Goal: Task Accomplishment & Management: Use online tool/utility

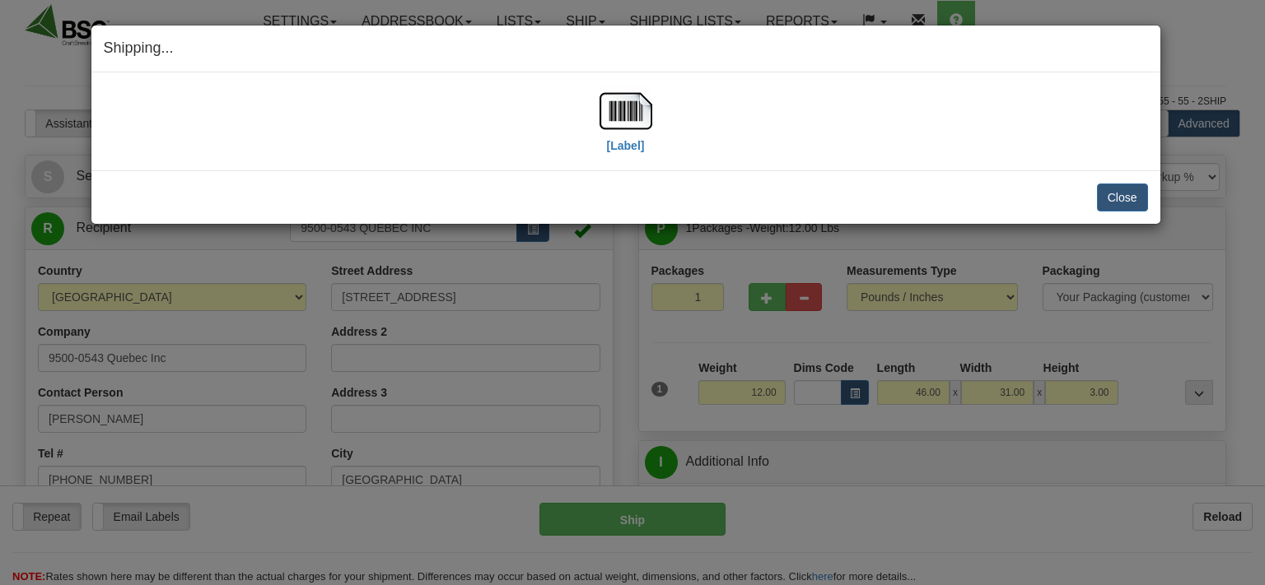
select select "0"
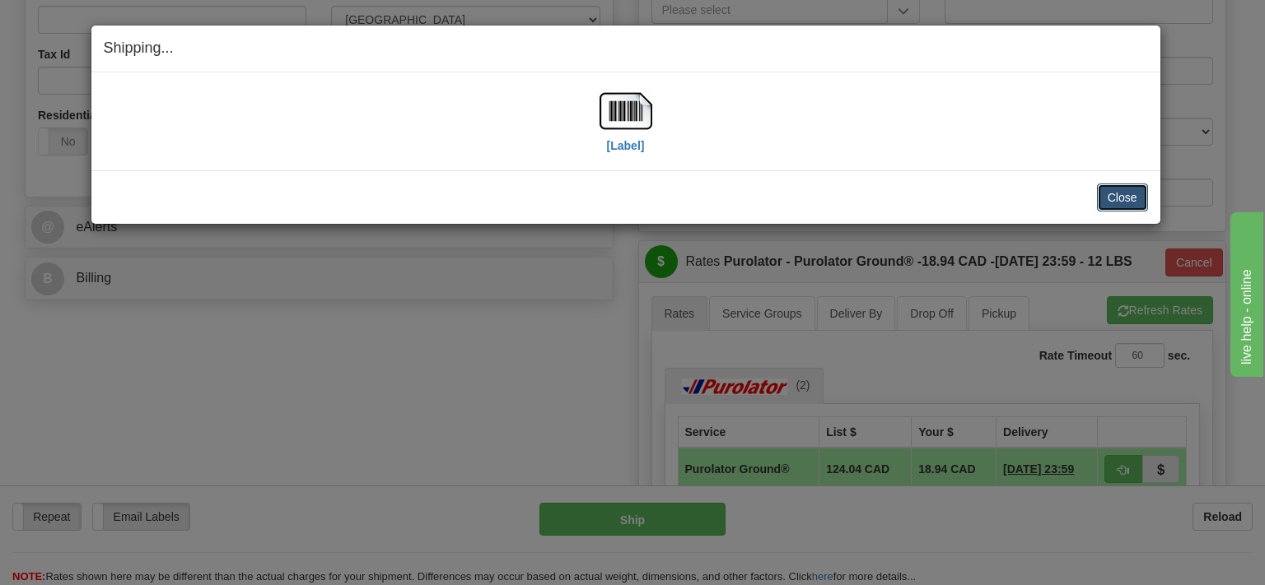
click at [1127, 193] on button "Close" at bounding box center [1122, 198] width 51 height 28
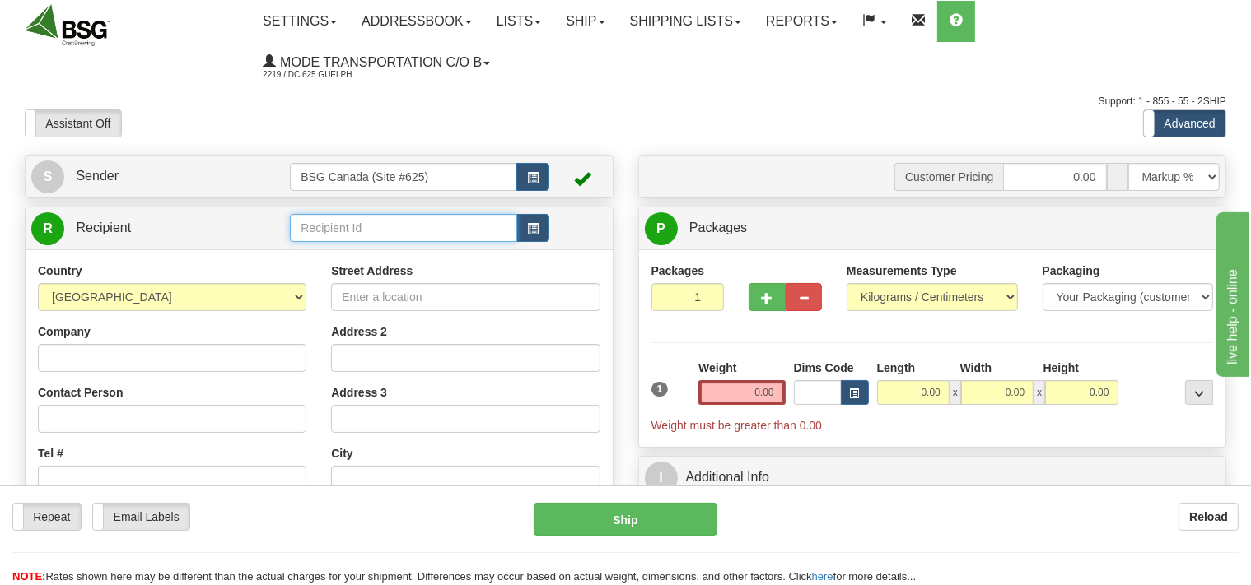
click at [319, 231] on input "text" at bounding box center [403, 228] width 226 height 28
click at [385, 222] on input "text" at bounding box center [403, 228] width 226 height 28
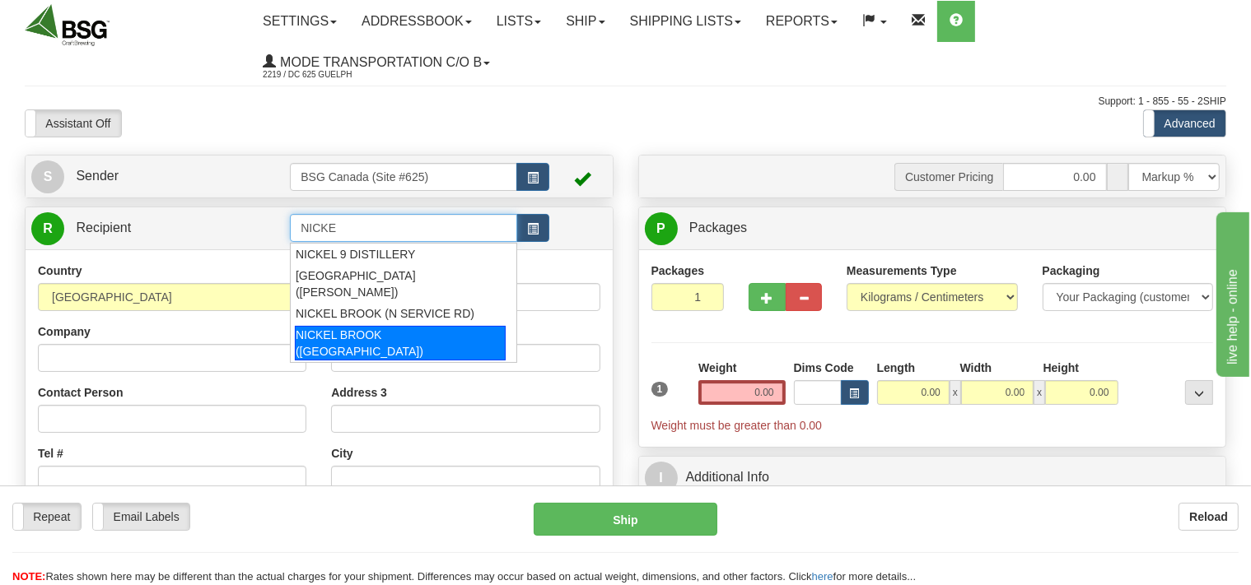
click at [391, 326] on div "NICKEL BROOK ([GEOGRAPHIC_DATA])" at bounding box center [400, 343] width 211 height 35
type input "NICKEL BROOK ([GEOGRAPHIC_DATA])"
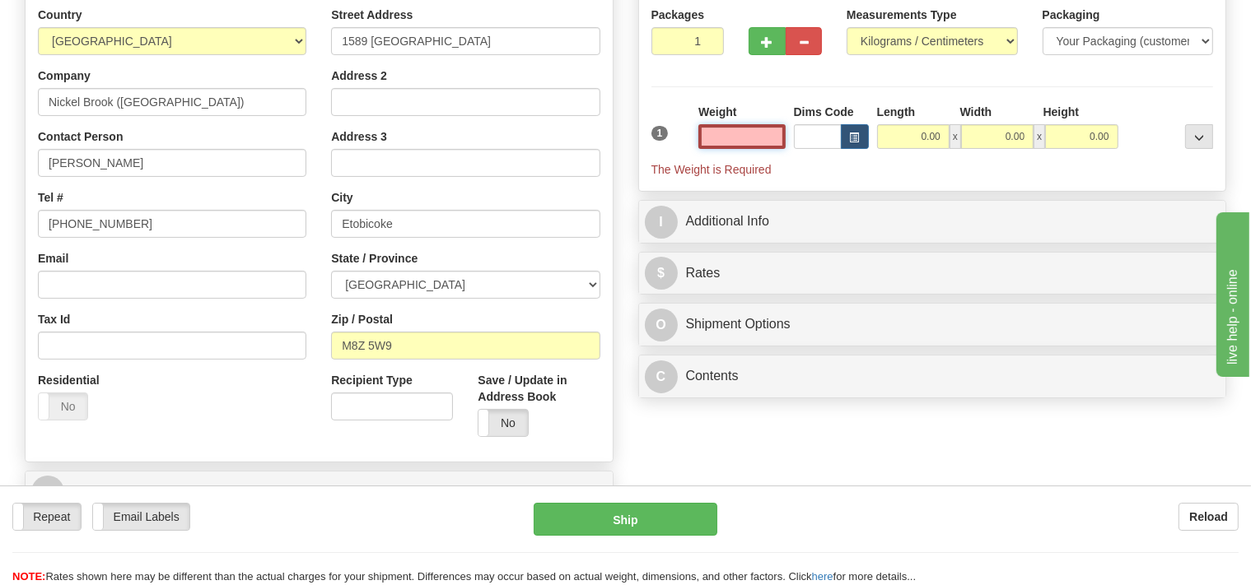
scroll to position [260, 0]
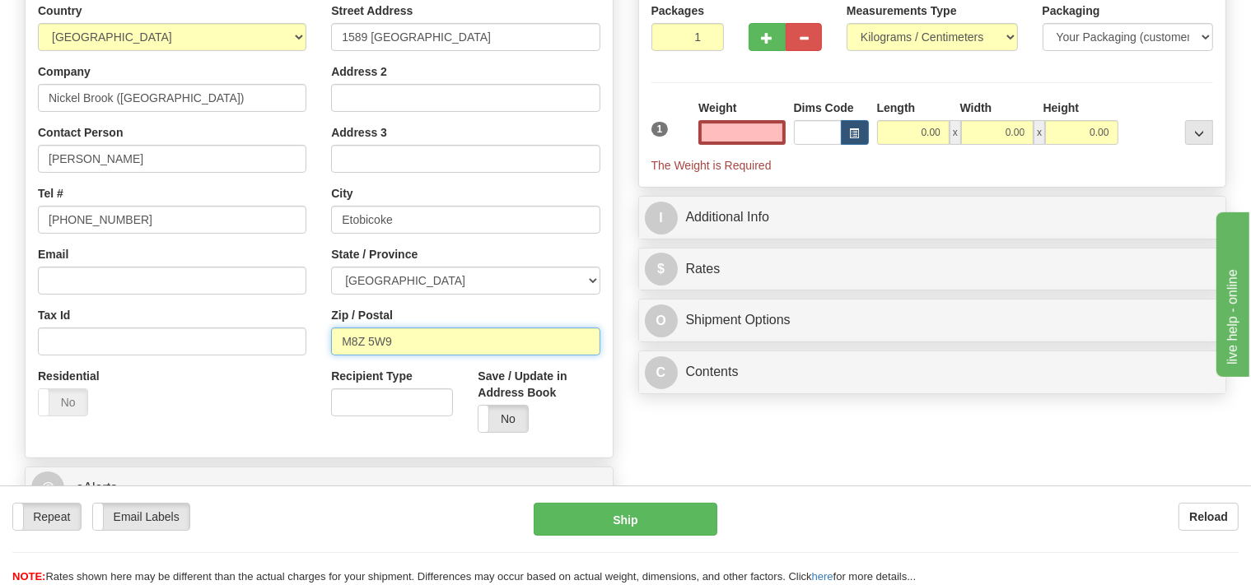
type input "0.00"
drag, startPoint x: 399, startPoint y: 346, endPoint x: 375, endPoint y: 346, distance: 24.7
click at [375, 346] on input "M8Z 5W9" at bounding box center [465, 342] width 268 height 28
drag, startPoint x: 390, startPoint y: 347, endPoint x: 366, endPoint y: 345, distance: 23.9
click at [366, 345] on input "M8Z 5W9" at bounding box center [465, 342] width 268 height 28
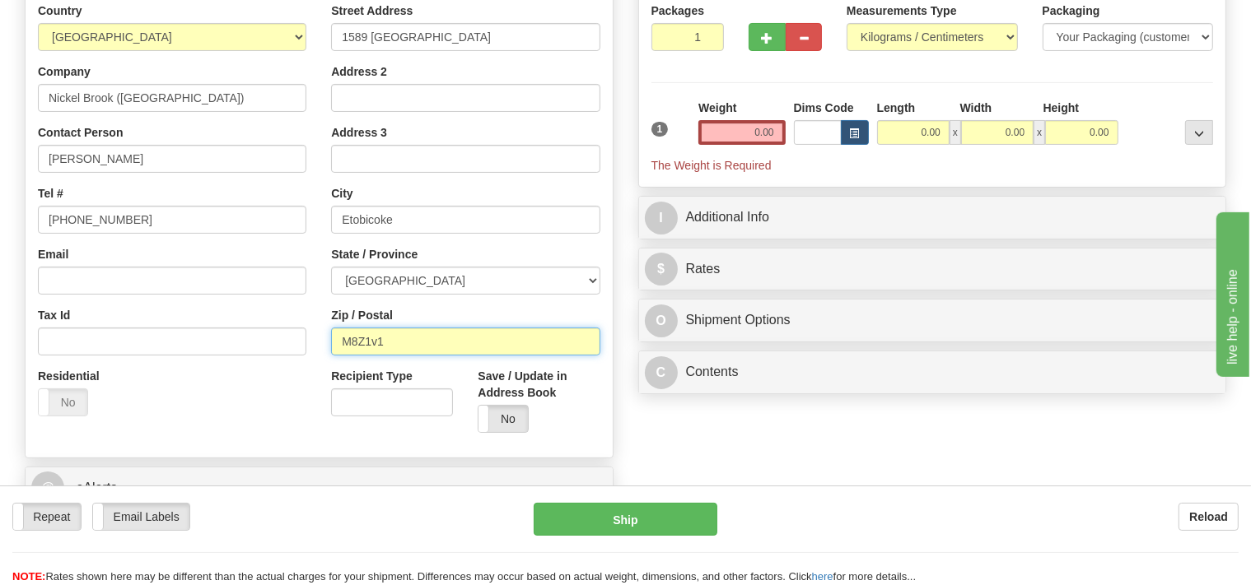
click at [371, 346] on input "M8Z1v1" at bounding box center [465, 342] width 268 height 28
click at [364, 344] on input "M8Z1V1" at bounding box center [465, 342] width 268 height 28
type input "M8Z 1V1"
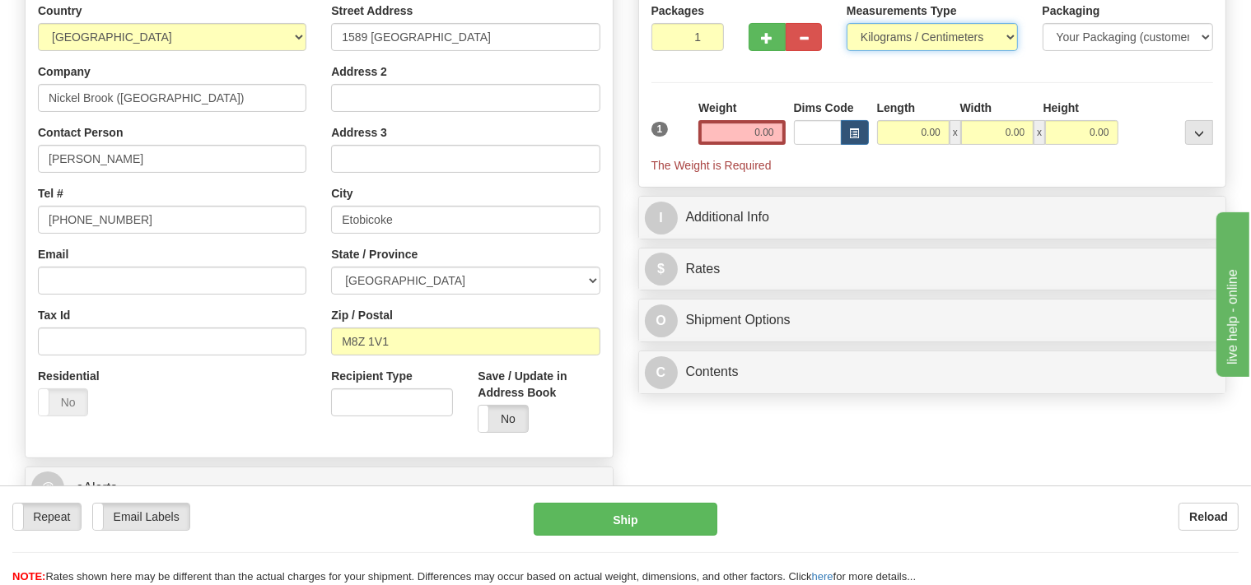
click at [846, 23] on select "Pounds / Inches Kilograms / Centimeters" at bounding box center [931, 37] width 171 height 28
select select "0"
click option "Pounds / Inches" at bounding box center [0, 0] width 0 height 0
click at [741, 125] on input "0.00" at bounding box center [741, 132] width 86 height 25
click at [753, 134] on input "text" at bounding box center [741, 132] width 86 height 25
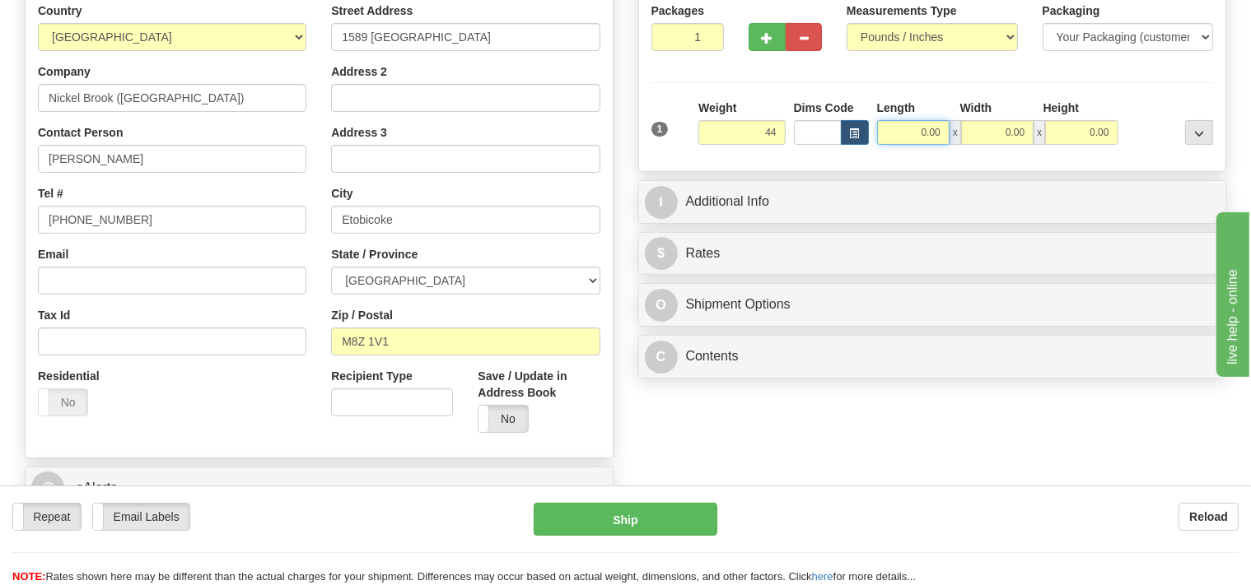
type input "44.00"
click at [911, 124] on input "0.00" at bounding box center [913, 132] width 72 height 25
type input "15.00"
click at [990, 122] on input "0.00" at bounding box center [997, 132] width 72 height 25
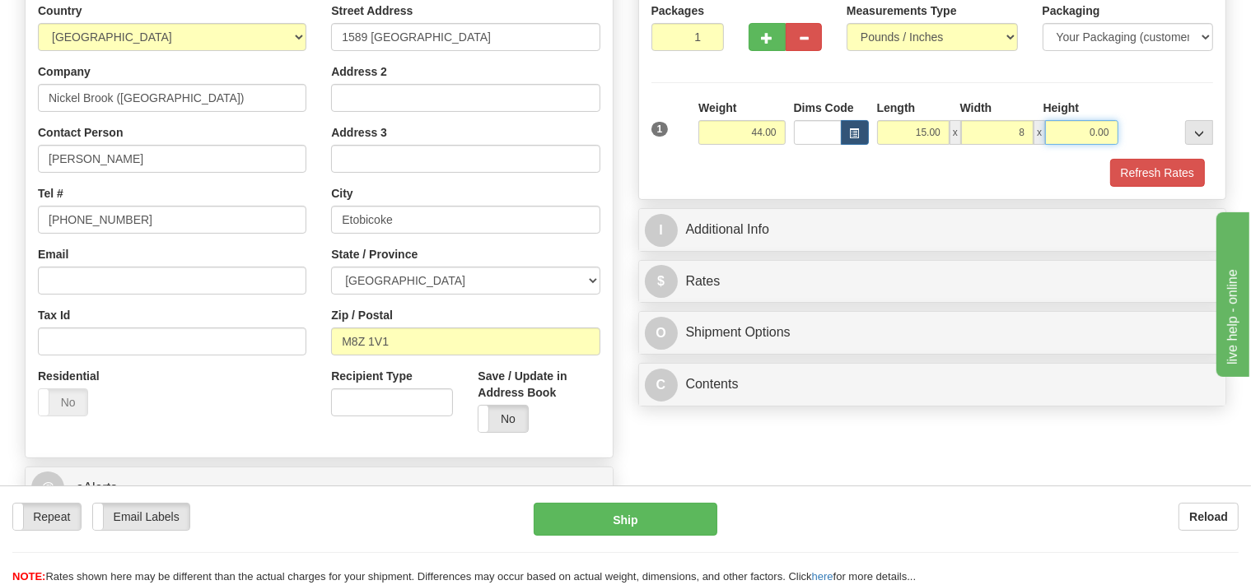
type input "8.00"
click at [1075, 127] on input "0.00" at bounding box center [1081, 132] width 72 height 25
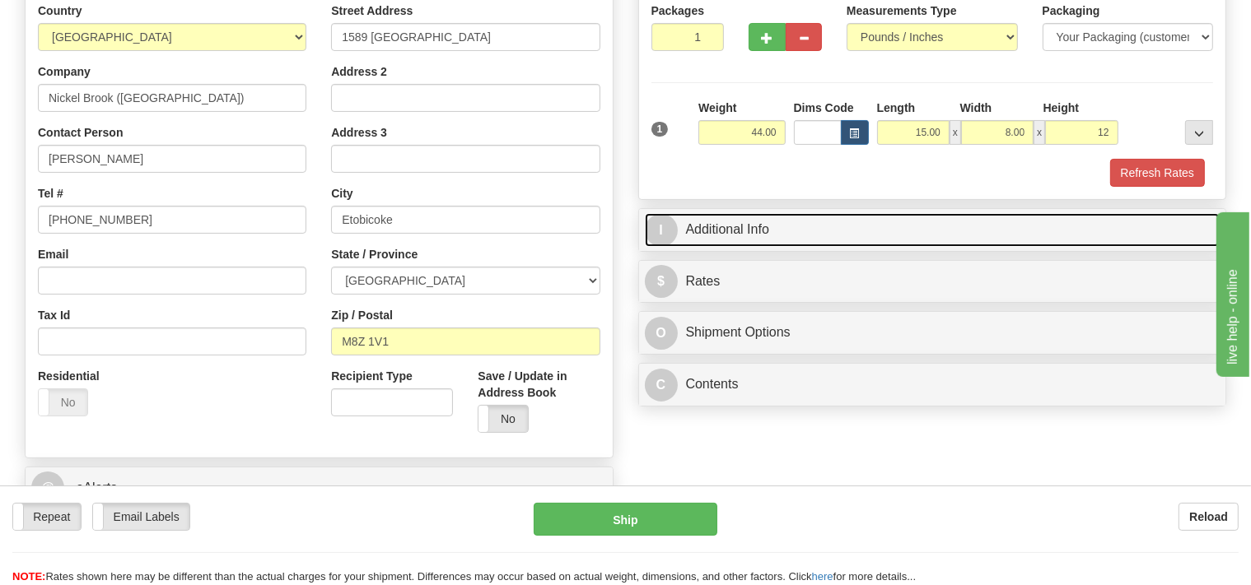
type input "12.00"
click at [845, 229] on link "I Additional Info" at bounding box center [932, 230] width 575 height 34
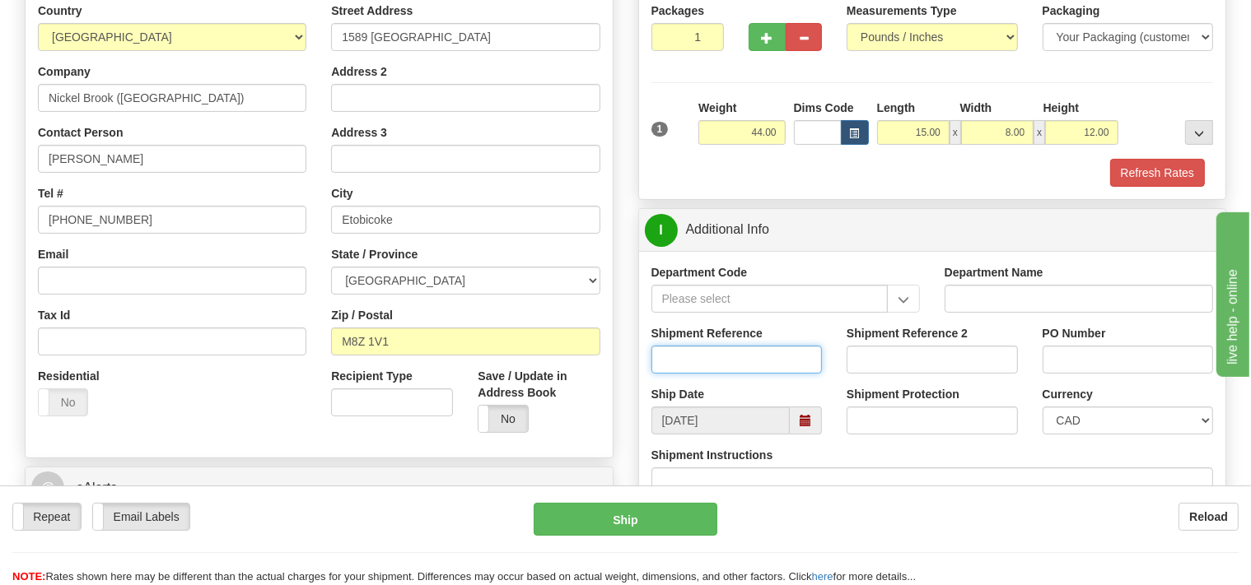
click at [699, 350] on input "Shipment Reference" at bounding box center [736, 360] width 171 height 28
type input "SO170-149319"
type input "2"
click at [706, 30] on input "2" at bounding box center [687, 37] width 73 height 28
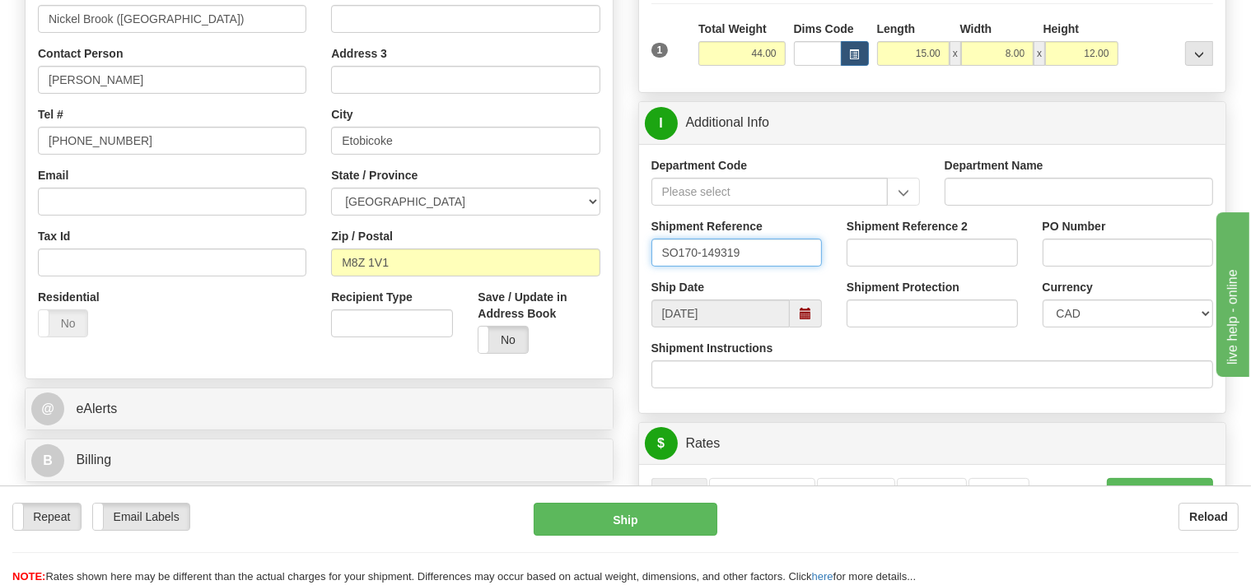
scroll to position [435, 0]
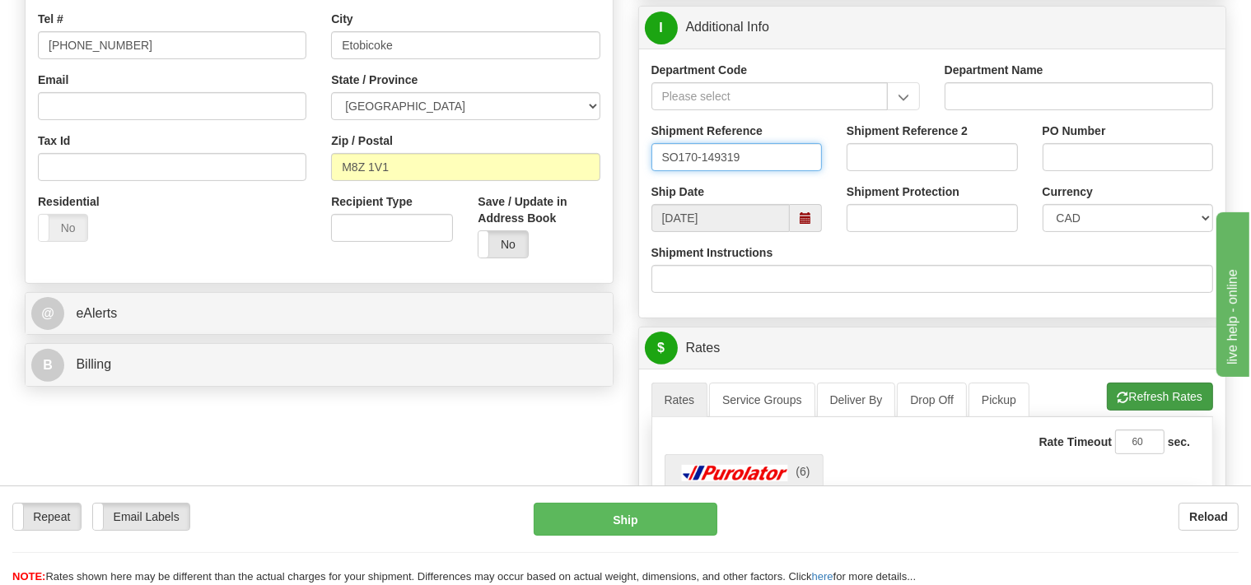
type input "SO170-149319"
click at [1176, 399] on button "Refresh Rates" at bounding box center [1159, 397] width 106 height 28
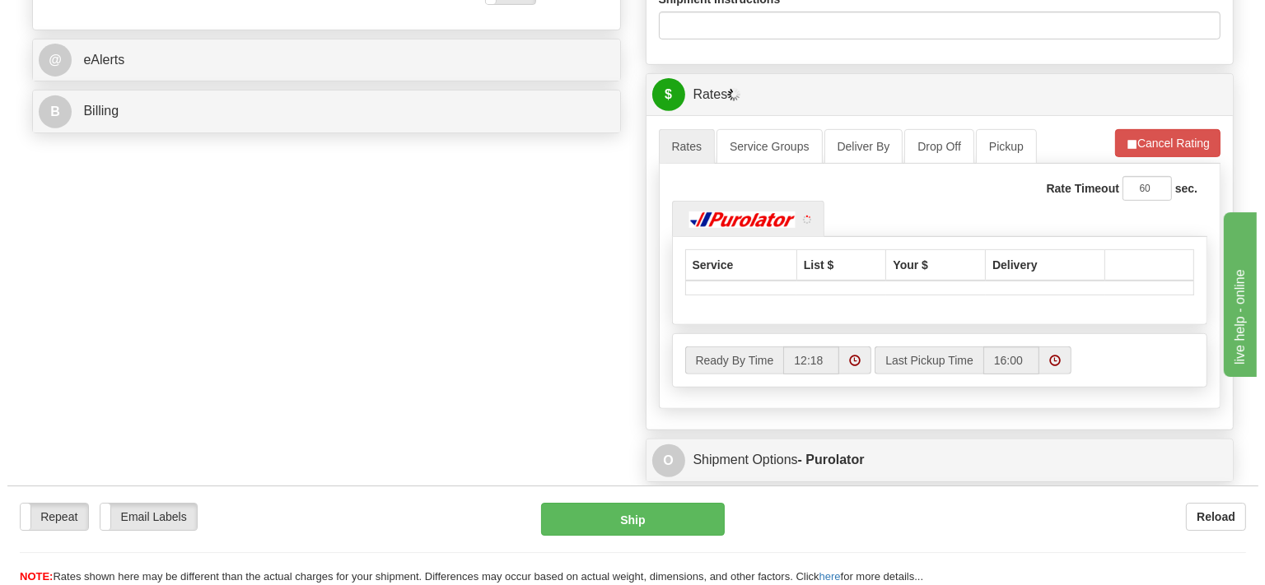
scroll to position [695, 0]
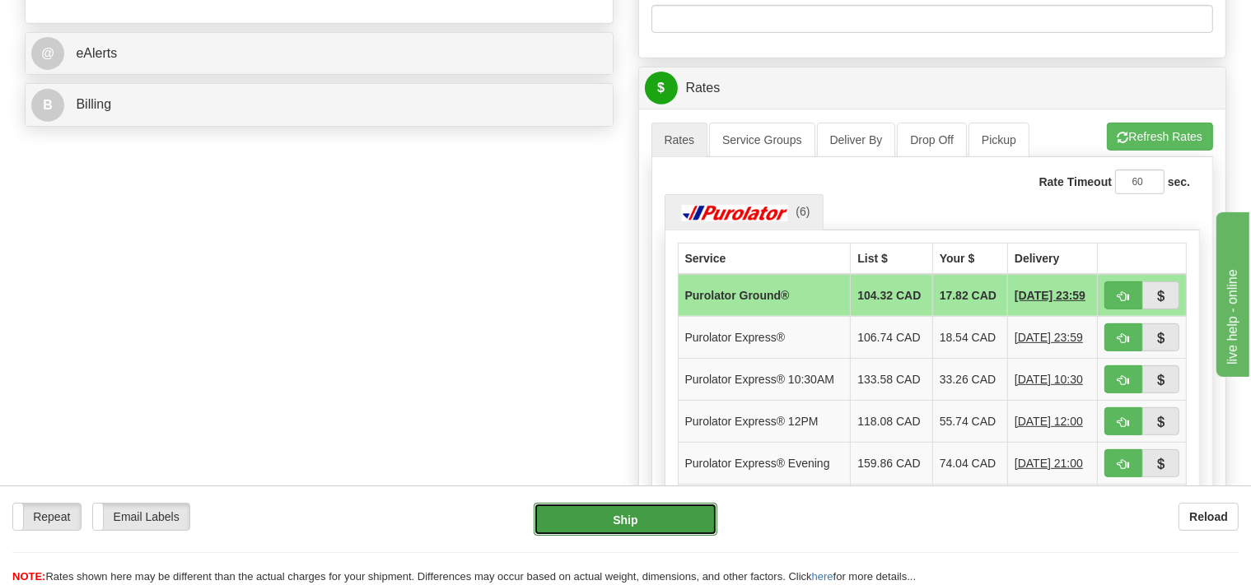
click at [678, 527] on button "Ship" at bounding box center [625, 519] width 184 height 33
type input "260"
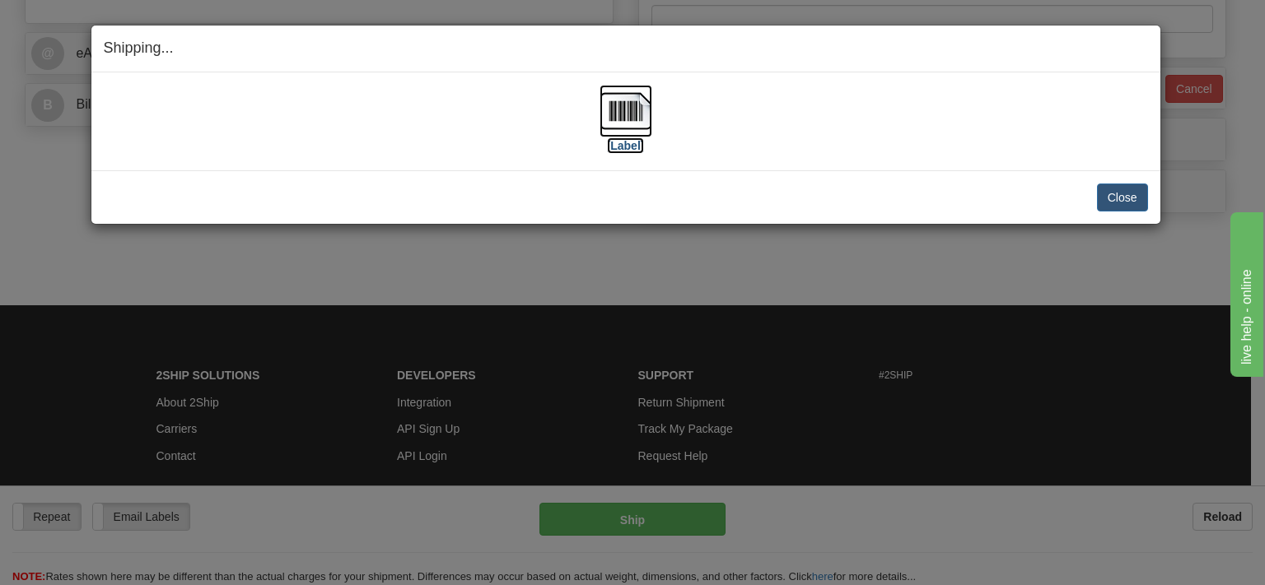
click at [632, 121] on img at bounding box center [625, 111] width 53 height 53
